Goal: Entertainment & Leisure: Consume media (video, audio)

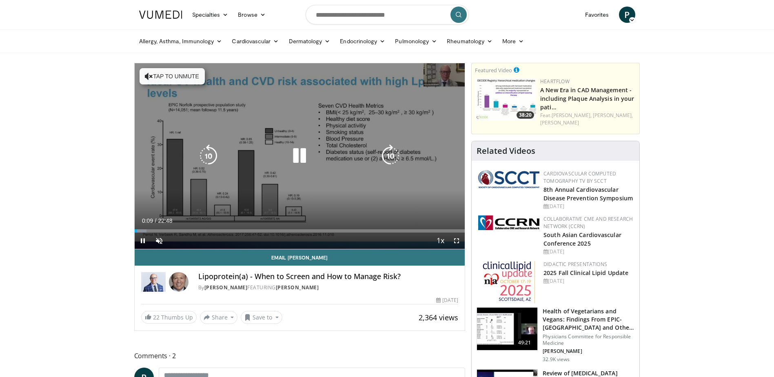
click at [306, 153] on icon "Video Player" at bounding box center [299, 156] width 23 height 23
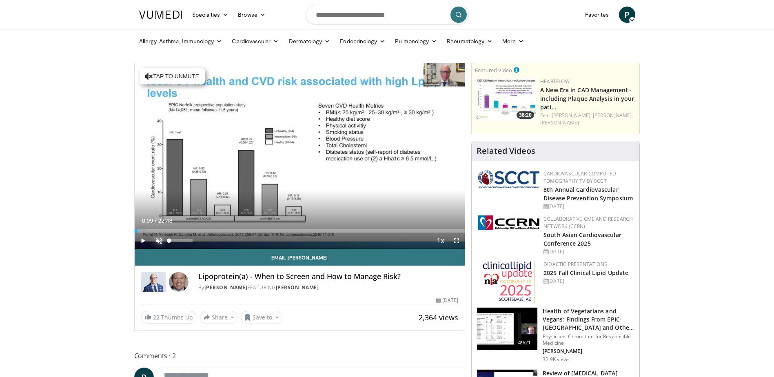
click at [156, 238] on span "Video Player" at bounding box center [159, 241] width 16 height 16
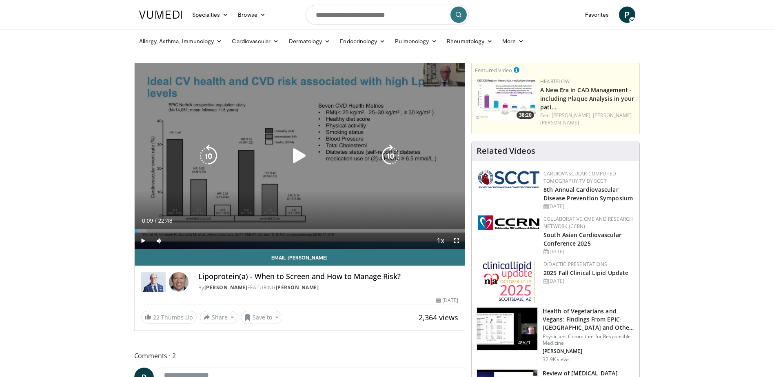
click at [300, 156] on icon "Video Player" at bounding box center [299, 156] width 23 height 23
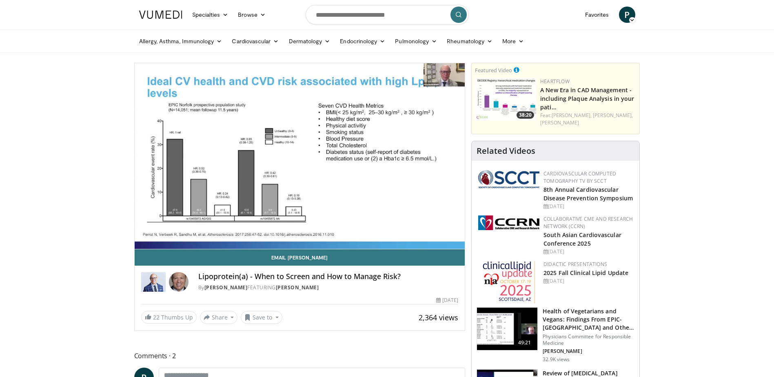
drag, startPoint x: 184, startPoint y: 241, endPoint x: 173, endPoint y: 241, distance: 10.6
click at [173, 256] on div "Volume Level" at bounding box center [171, 257] width 4 height 3
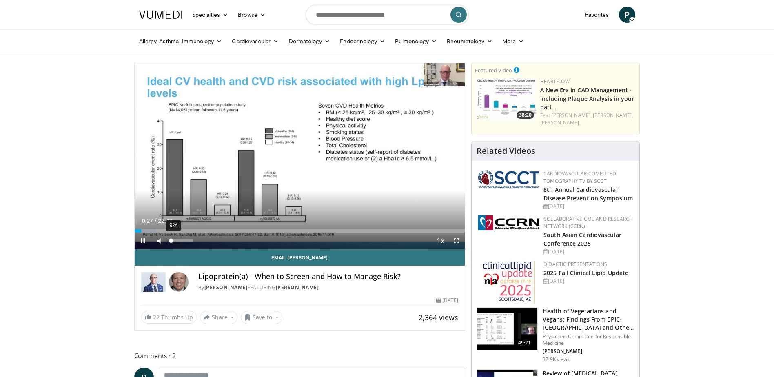
click at [171, 242] on div "Volume Level" at bounding box center [170, 240] width 2 height 3
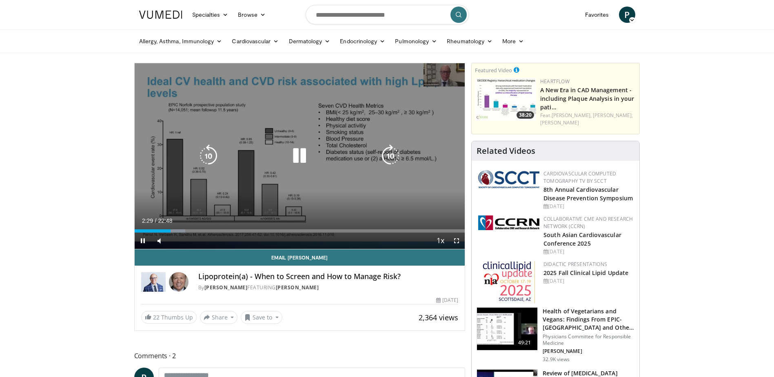
click at [305, 155] on icon "Video Player" at bounding box center [299, 156] width 23 height 23
click at [297, 157] on icon "Video Player" at bounding box center [299, 156] width 23 height 23
click at [294, 154] on icon "Video Player" at bounding box center [299, 156] width 23 height 23
